Goal: Navigation & Orientation: Find specific page/section

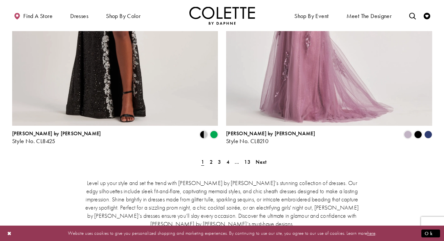
scroll to position [1207, 0]
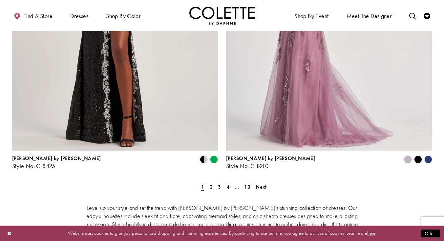
scroll to position [1181, 0]
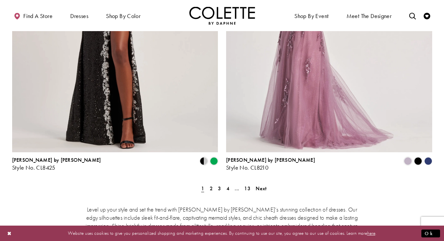
click at [219, 185] on span "3" at bounding box center [219, 188] width 3 height 7
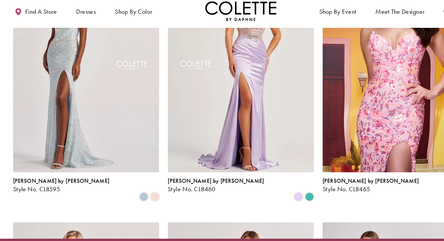
scroll to position [339, 0]
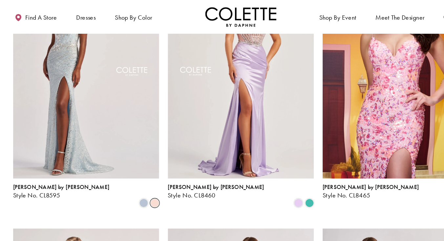
click at [141, 184] on span "Product List" at bounding box center [143, 188] width 8 height 8
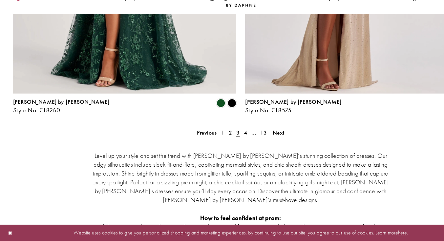
scroll to position [1229, 0]
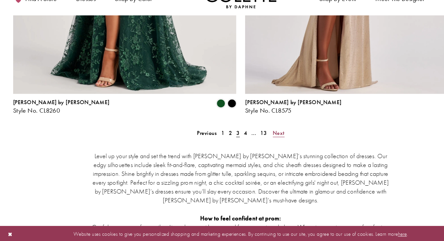
click at [256, 136] on span "Next" at bounding box center [257, 139] width 11 height 7
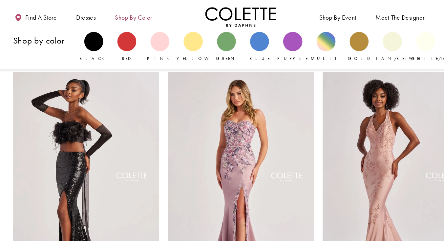
click at [131, 14] on span "Shop by color" at bounding box center [123, 16] width 34 height 7
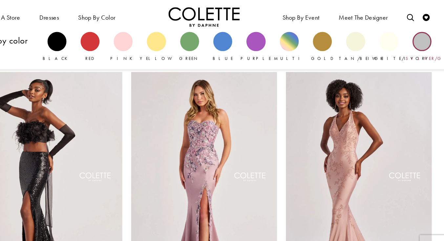
click at [425, 39] on div "Primary block" at bounding box center [422, 38] width 17 height 17
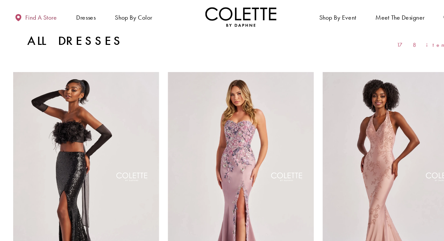
click at [35, 20] on link "Find a store" at bounding box center [33, 16] width 42 height 18
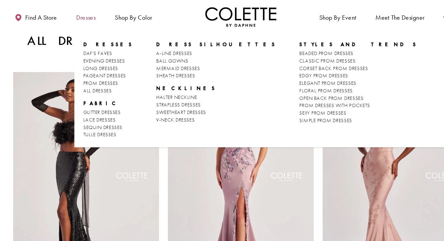
click at [81, 16] on span "Dresses" at bounding box center [79, 16] width 18 height 7
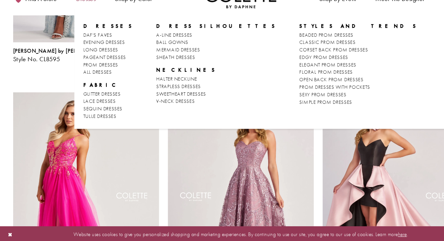
scroll to position [35, 0]
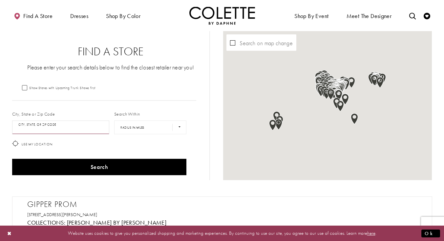
click at [36, 128] on input "City, State, or ZIP Code" at bounding box center [60, 128] width 97 height 14
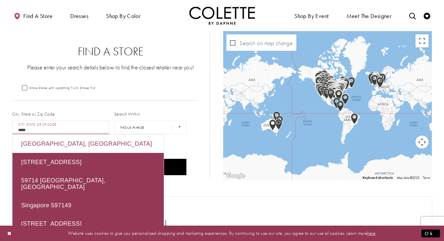
click at [30, 145] on div "Belgrade, MT 59714, USA" at bounding box center [87, 144] width 151 height 18
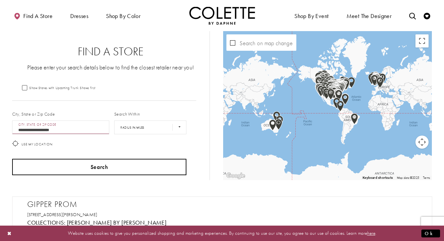
type input "**********"
click at [27, 171] on button "Search" at bounding box center [99, 167] width 174 height 16
